Goal: Task Accomplishment & Management: Use online tool/utility

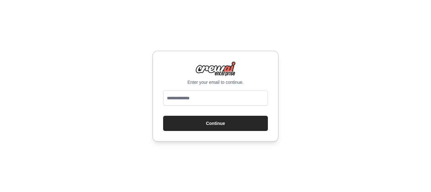
type input "**********"
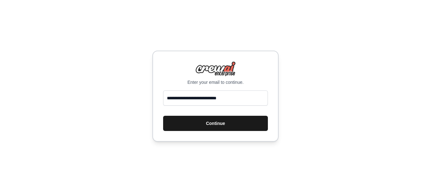
click at [200, 127] on button "Continue" at bounding box center [215, 123] width 105 height 15
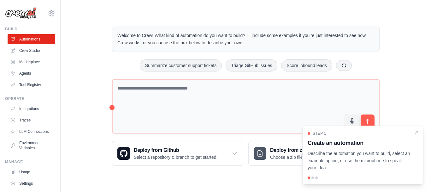
click at [250, 14] on main "Welcome to Crew! What kind of automation do you want to build? I'll include som…" at bounding box center [246, 91] width 371 height 182
click at [87, 70] on div "Welcome to Crew! What kind of automation do you want to build? I'll include som…" at bounding box center [246, 95] width 350 height 159
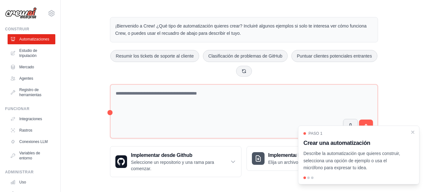
scroll to position [11, 0]
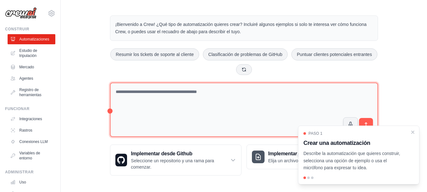
click at [206, 93] on textarea at bounding box center [244, 109] width 268 height 55
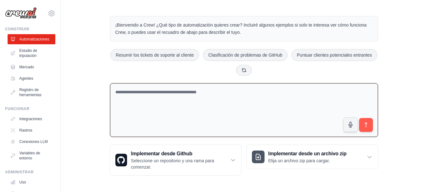
click at [219, 98] on textarea at bounding box center [244, 110] width 268 height 54
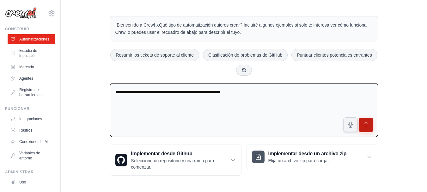
type textarea "**********"
click at [360, 126] on button "submit" at bounding box center [365, 124] width 15 height 15
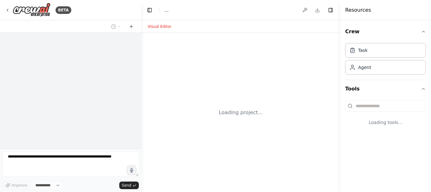
select select "****"
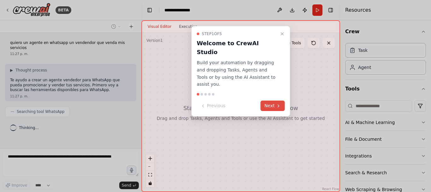
click at [271, 100] on button "Next" at bounding box center [273, 105] width 24 height 10
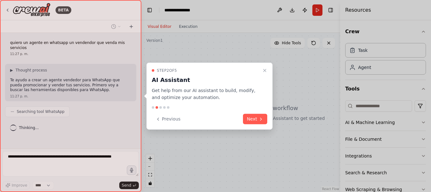
click at [259, 120] on icon at bounding box center [261, 118] width 5 height 5
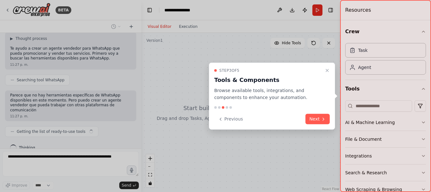
click at [317, 117] on button "Next" at bounding box center [318, 119] width 24 height 10
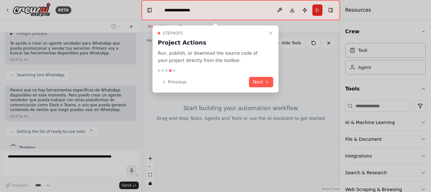
scroll to position [48, 0]
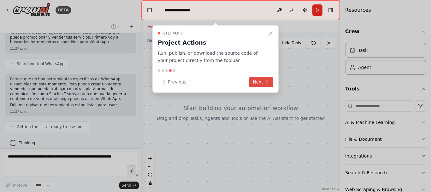
click at [267, 80] on icon at bounding box center [267, 81] width 5 height 5
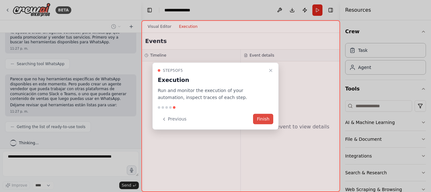
click at [261, 119] on button "Finish" at bounding box center [263, 119] width 20 height 10
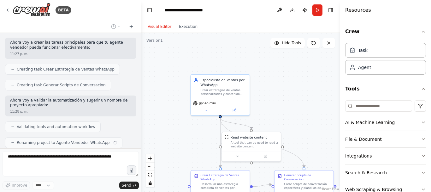
scroll to position [214, 0]
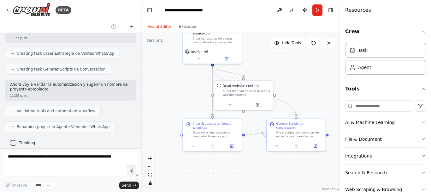
drag, startPoint x: 291, startPoint y: 126, endPoint x: 284, endPoint y: 74, distance: 52.1
click at [284, 74] on div ".deletable-edge-delete-btn { width: 20px; height: 20px; border: 0px solid #ffff…" at bounding box center [240, 112] width 199 height 159
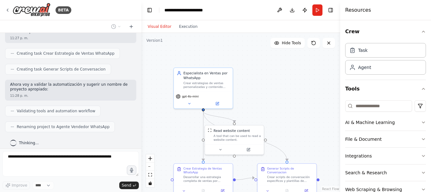
drag, startPoint x: 180, startPoint y: 88, endPoint x: 171, endPoint y: 133, distance: 45.8
click at [171, 133] on div ".deletable-edge-delete-btn { width: 20px; height: 20px; border: 0px solid #ffff…" at bounding box center [240, 112] width 199 height 159
